Goal: Task Accomplishment & Management: Complete application form

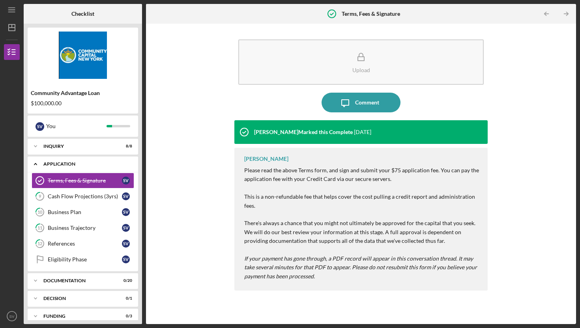
click at [76, 163] on div "Application" at bounding box center [85, 164] width 85 height 5
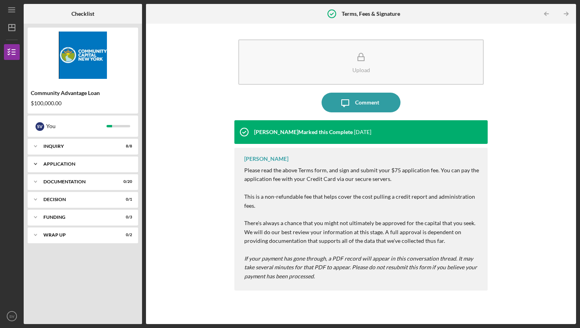
click at [74, 167] on div "Icon/Expander Application 1 / 6" at bounding box center [83, 164] width 110 height 16
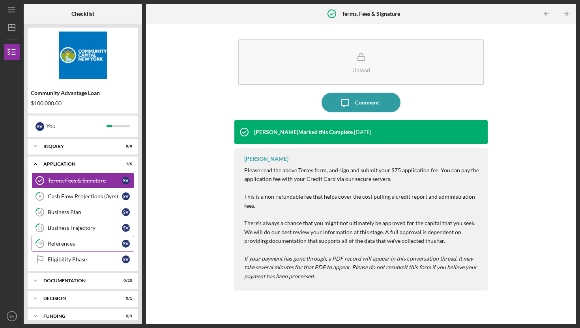
scroll to position [26, 0]
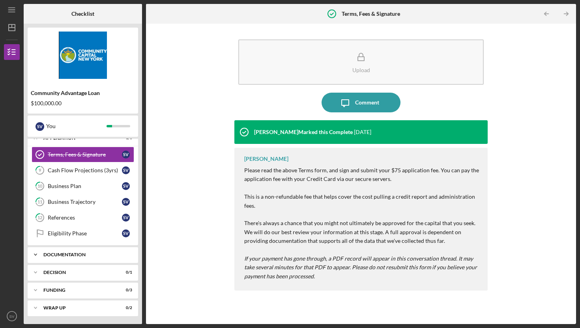
click at [78, 253] on div "Documentation" at bounding box center [85, 254] width 85 height 5
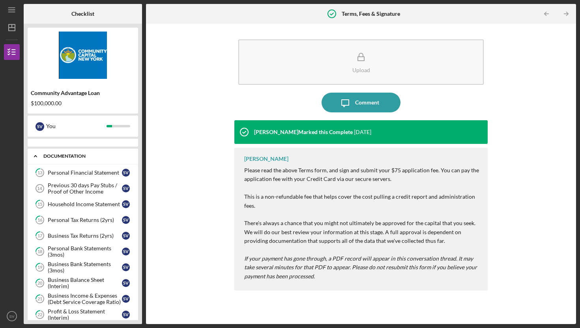
scroll to position [126, 0]
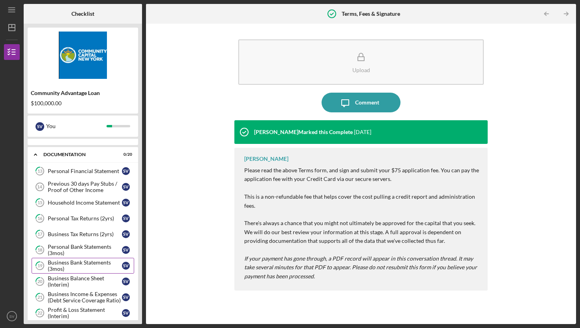
click at [85, 266] on div "Business Bank Statements (3mos)" at bounding box center [85, 266] width 74 height 13
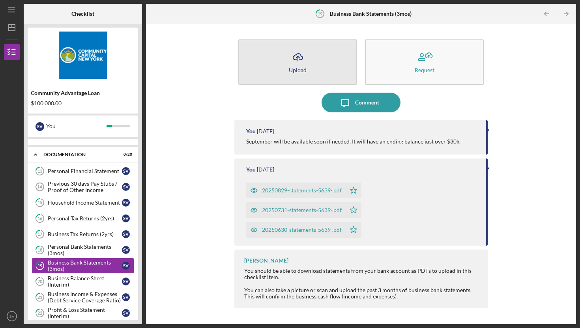
click at [311, 71] on button "Icon/Upload Upload" at bounding box center [297, 61] width 119 height 45
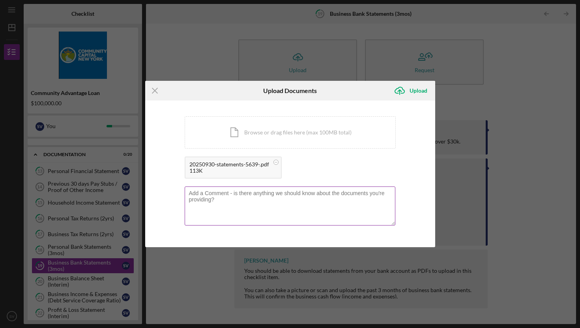
click at [221, 196] on textarea at bounding box center [290, 206] width 211 height 39
click at [292, 193] on textarea "[DATE] Business Bank statemnet with updated assets." at bounding box center [290, 206] width 211 height 39
type textarea "[DATE] Business Bank statement with updated assets."
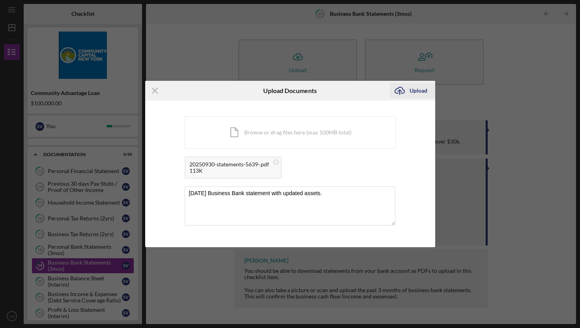
click at [416, 90] on div "Upload" at bounding box center [418, 91] width 18 height 16
